Goal: Task Accomplishment & Management: Use online tool/utility

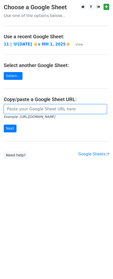
click at [56, 113] on input "url" at bounding box center [55, 109] width 103 height 10
paste input "https://docs.google.com/spreadsheets/d/194hK3QtUkHvudDnDe6yaN4MAnl_AnPCBaok3xhm…"
type input "https://docs.google.com/spreadsheets/d/194hK3QtUkHvudDnDe6yaN4MAnl_AnPCBaok3xhm…"
click at [4, 125] on input "Next" at bounding box center [10, 129] width 13 height 8
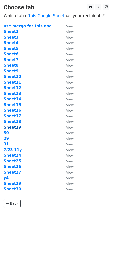
click at [14, 125] on strong "Sheet19" at bounding box center [13, 127] width 18 height 5
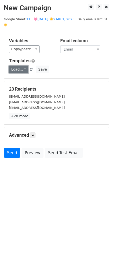
click at [21, 66] on link "Load..." at bounding box center [18, 70] width 19 height 8
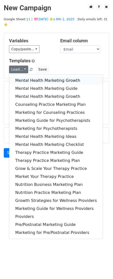
click at [24, 77] on link "Mental Health Marketing Growth" at bounding box center [56, 81] width 94 height 8
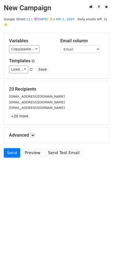
click at [30, 132] on h5 "Advanced" at bounding box center [56, 135] width 95 height 6
click at [34, 134] on icon at bounding box center [32, 135] width 3 height 3
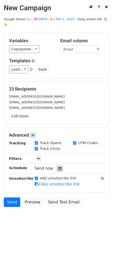
click at [58, 167] on icon at bounding box center [59, 169] width 3 height 4
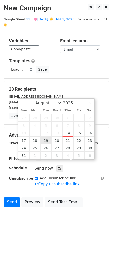
type input "2025-08-19 12:00"
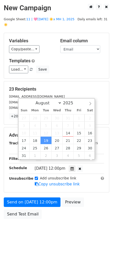
scroll to position [0, 0]
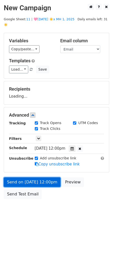
click at [39, 177] on link "Send on Aug 19 at 12:00pm" at bounding box center [32, 182] width 57 height 10
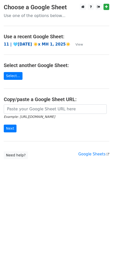
click at [39, 42] on strong "11 | 🩵[DATE] ☀️x MH 1, 2025☀️" at bounding box center [37, 44] width 67 height 5
